Goal: Check status: Check status

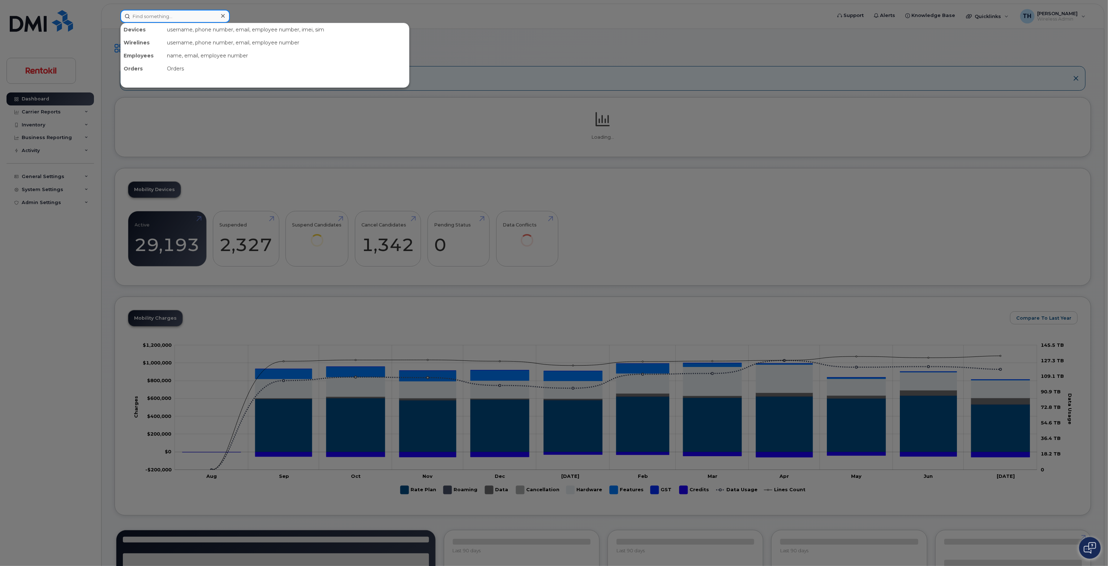
click at [197, 13] on input at bounding box center [174, 16] width 109 height 13
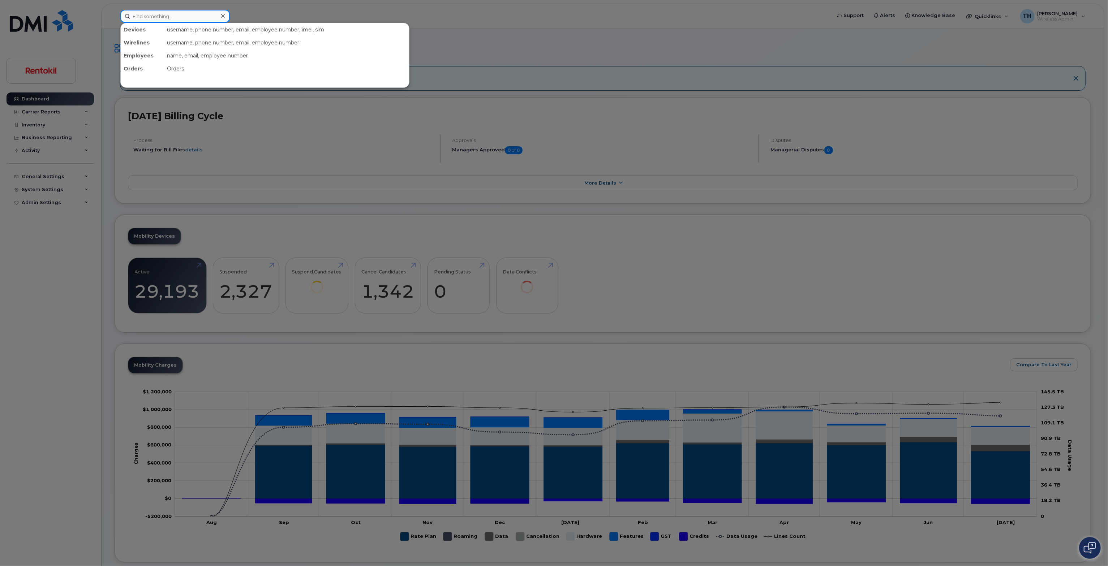
paste input "602.334.6739"
click at [172, 14] on input "602.334.6739" at bounding box center [174, 16] width 109 height 13
type input "602.334.6739"
click at [184, 42] on div "CANCEL LINE-JR" at bounding box center [159, 45] width 70 height 7
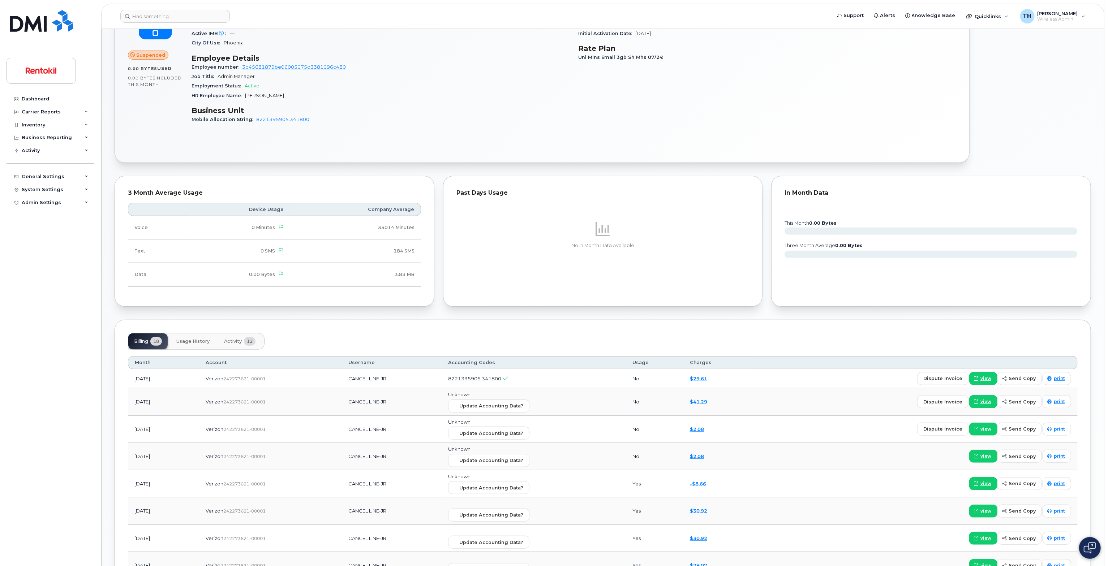
scroll to position [289, 0]
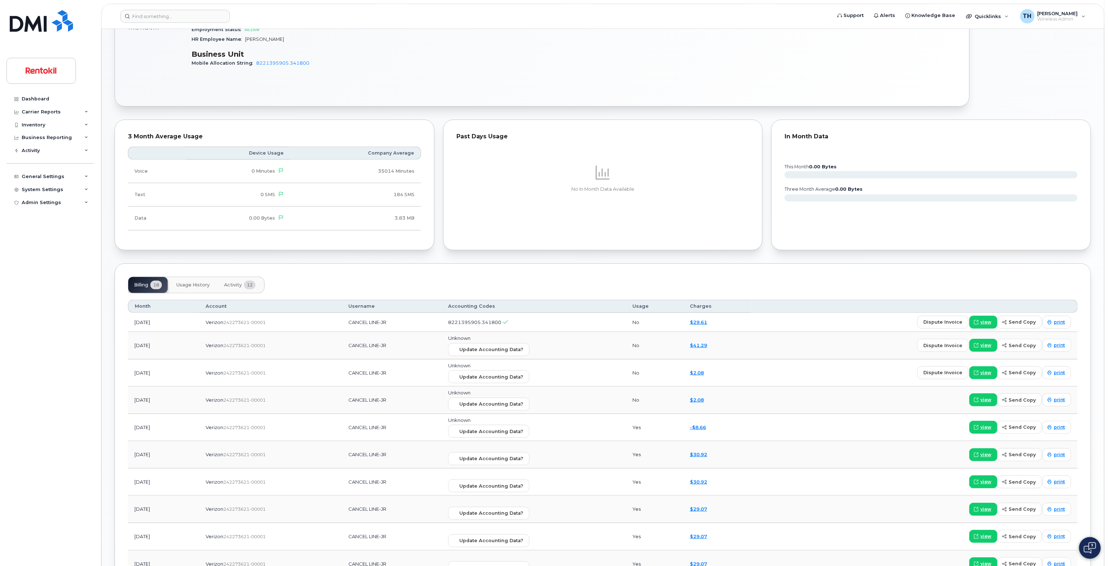
click at [240, 284] on span "Activity" at bounding box center [233, 285] width 18 height 6
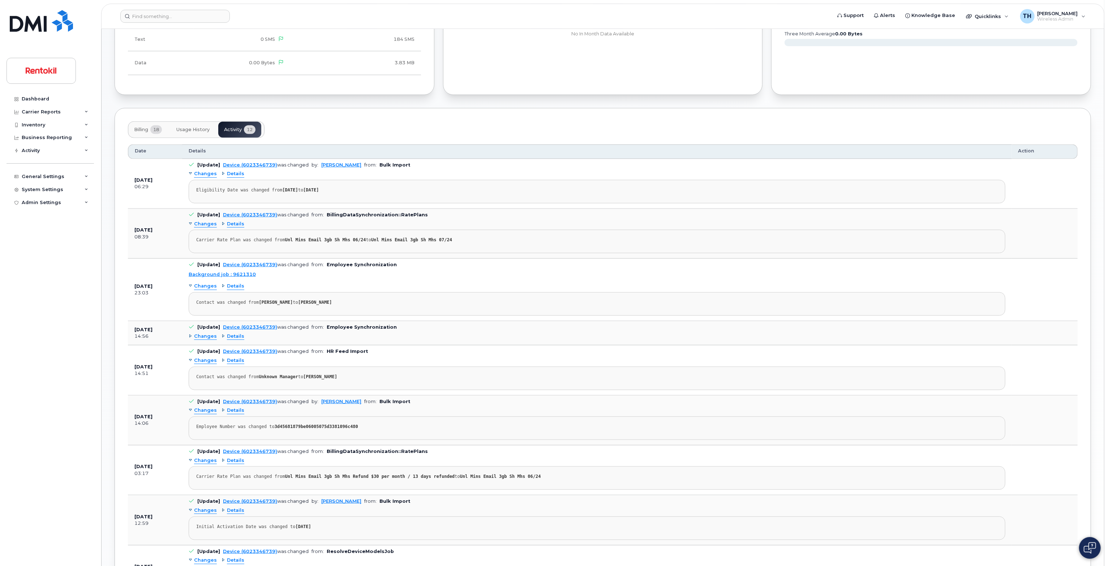
scroll to position [325, 0]
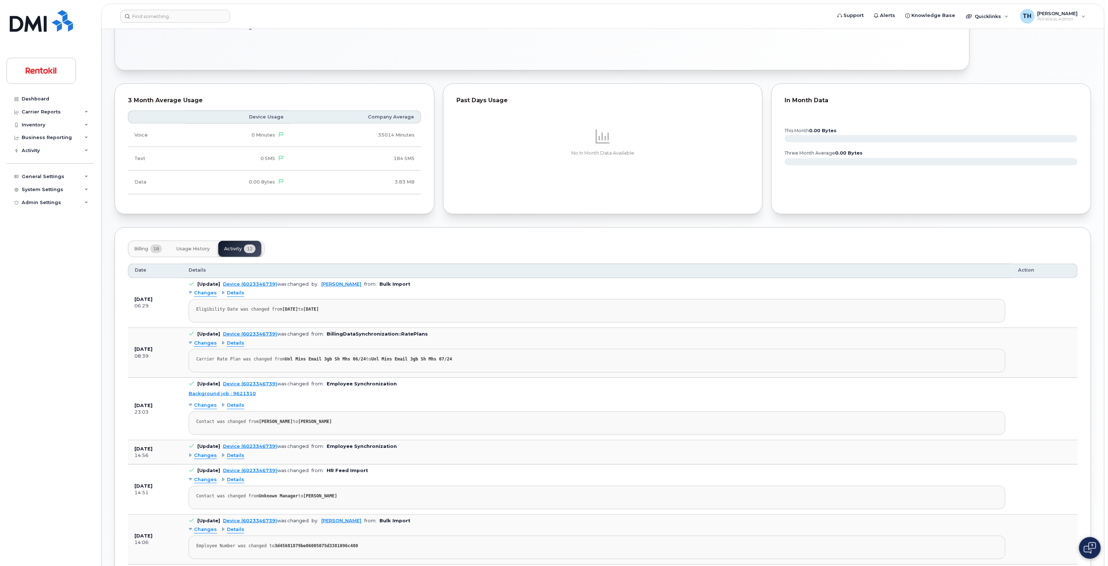
click at [154, 249] on span "18" at bounding box center [156, 249] width 12 height 9
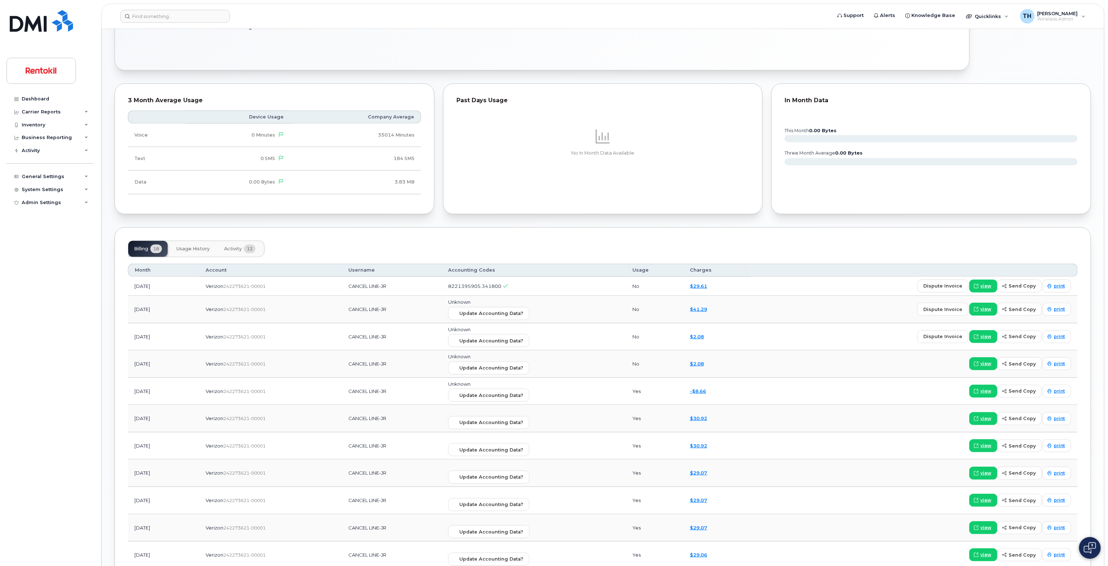
click at [182, 245] on button "Usage History" at bounding box center [193, 249] width 45 height 16
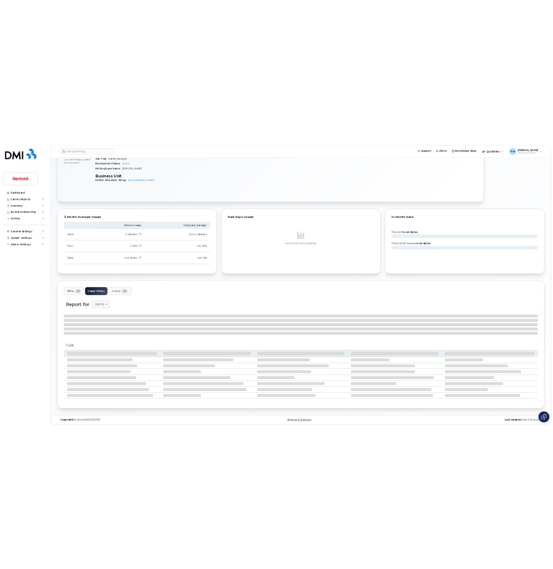
scroll to position [272, 0]
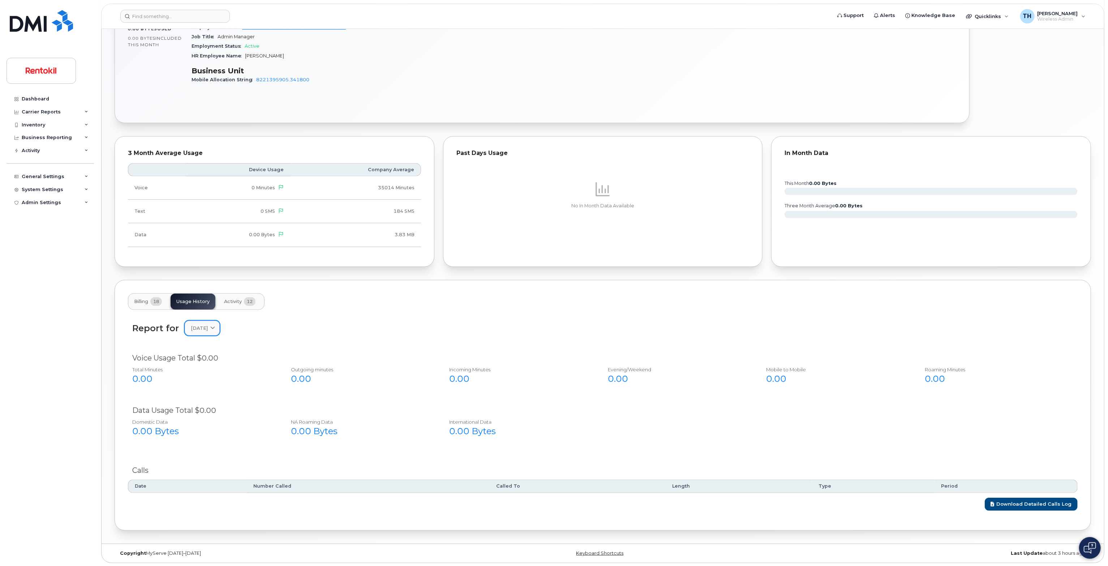
click at [202, 332] on link "[DATE]" at bounding box center [202, 328] width 35 height 15
click at [202, 388] on div "June" at bounding box center [219, 390] width 66 height 12
click at [207, 346] on div "Report for [DATE] [DATE] June May April March February January [DATE] November …" at bounding box center [602, 332] width 949 height 32
